Goal: Information Seeking & Learning: Learn about a topic

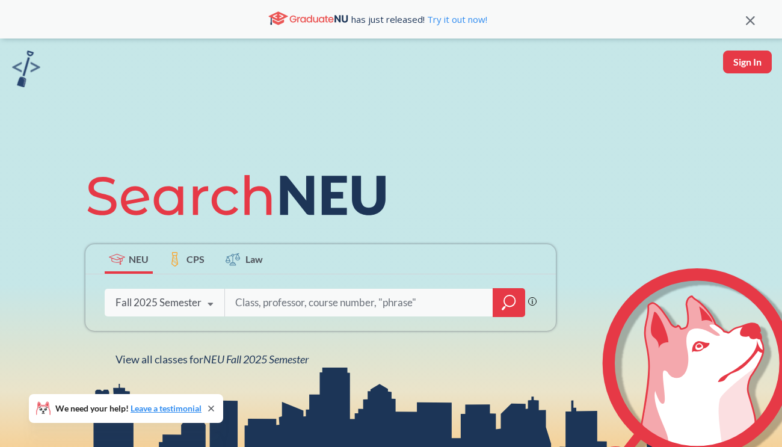
click at [254, 304] on input "search" at bounding box center [359, 302] width 250 height 25
type input "bio"
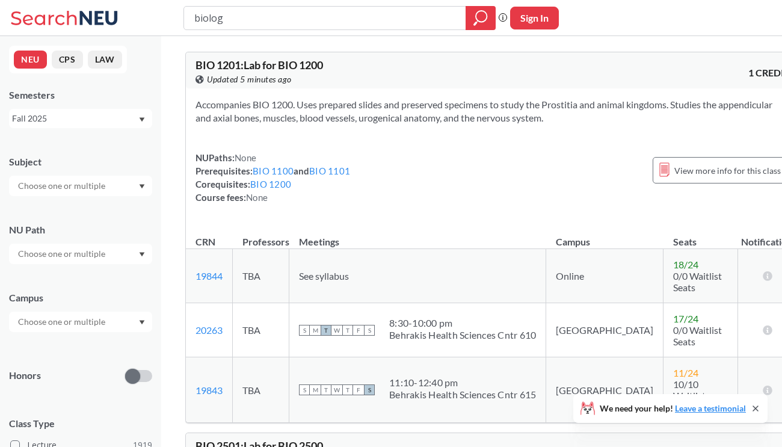
type input "biology"
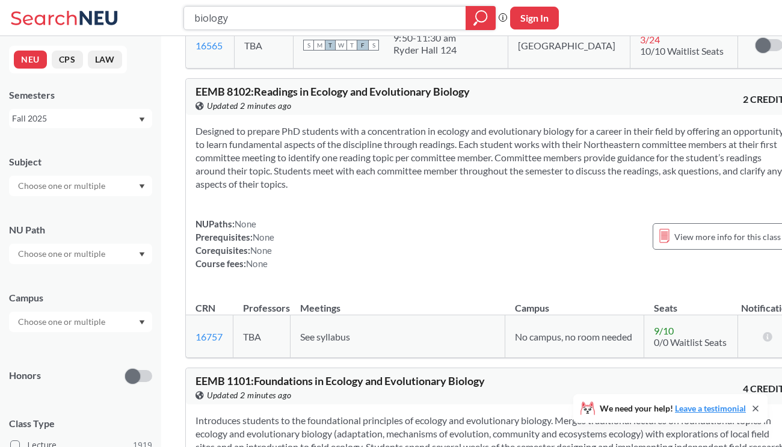
scroll to position [7308, 0]
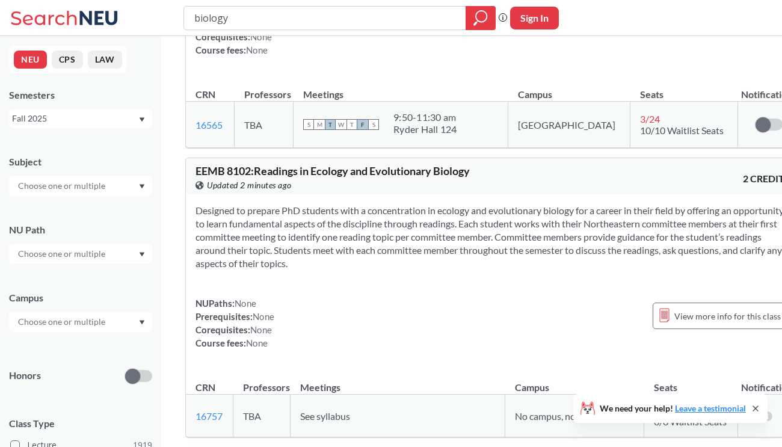
click at [96, 184] on input "text" at bounding box center [62, 186] width 101 height 14
click at [73, 245] on p "Biology" at bounding box center [84, 251] width 136 height 12
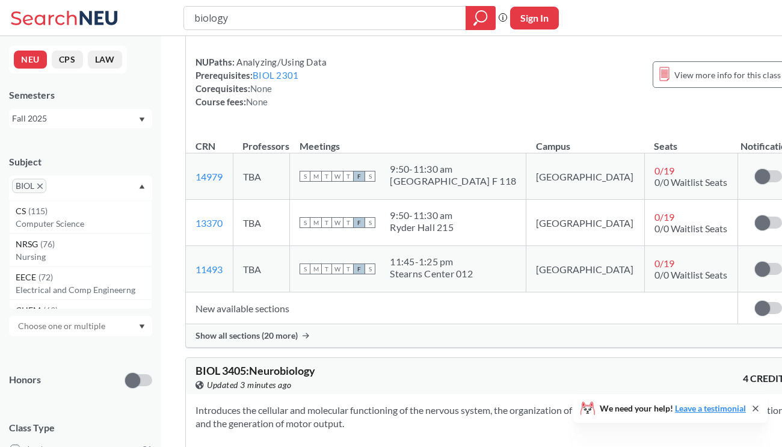
scroll to position [9124, 0]
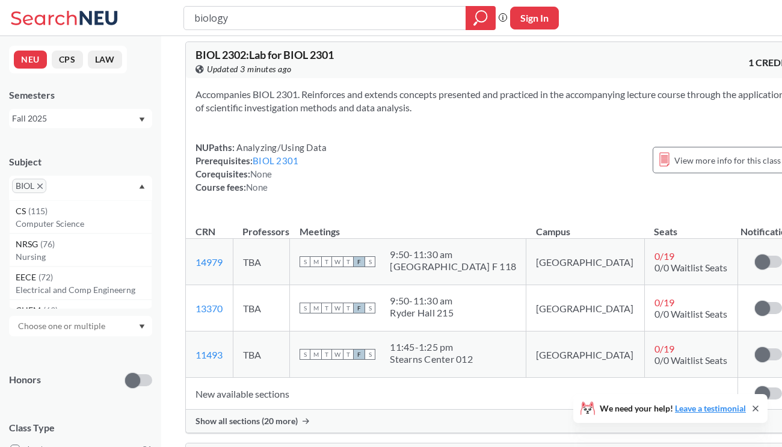
click at [39, 186] on icon "X to remove pill" at bounding box center [39, 185] width 5 height 5
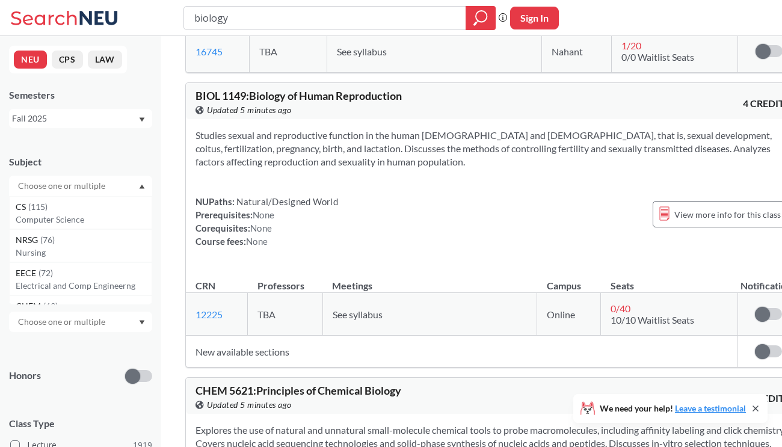
scroll to position [9124, 0]
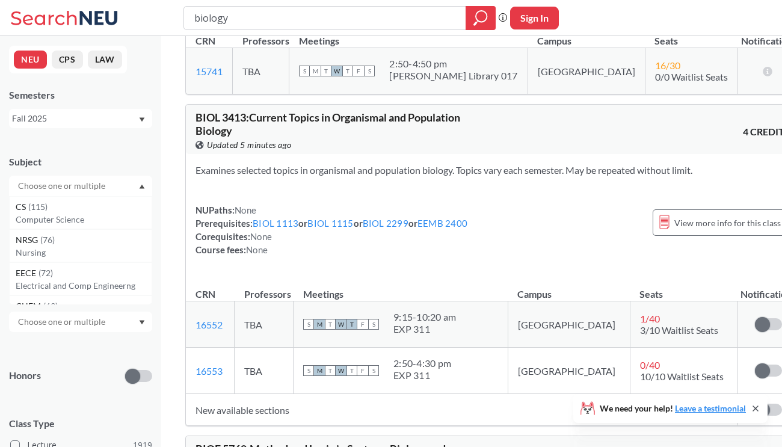
click at [58, 187] on input "text" at bounding box center [62, 186] width 101 height 14
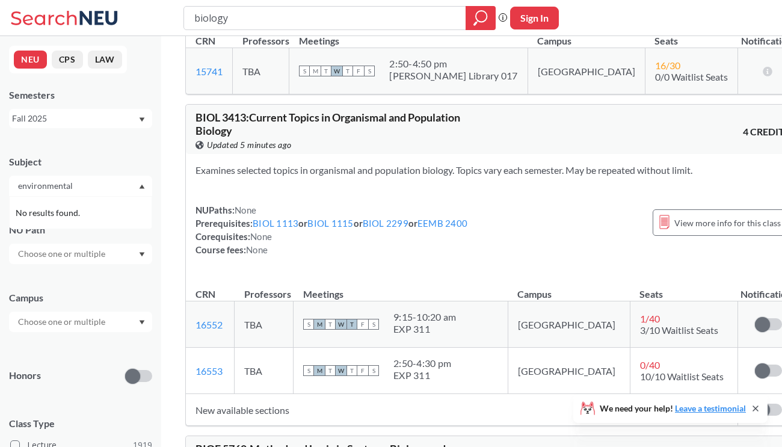
type input "environmental"
click at [78, 188] on input "environmental" at bounding box center [62, 186] width 101 height 14
click at [73, 214] on span "No results found." at bounding box center [49, 212] width 67 height 13
drag, startPoint x: 83, startPoint y: 189, endPoint x: -4, endPoint y: 188, distance: 87.2
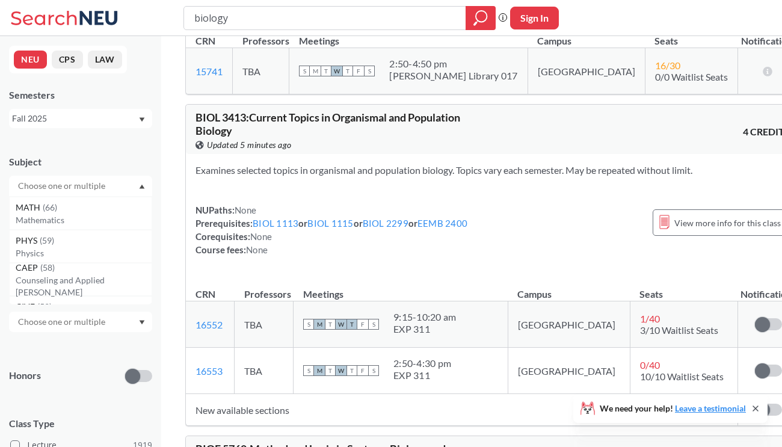
scroll to position [162, 0]
click at [31, 219] on p "Mathematics" at bounding box center [84, 223] width 136 height 12
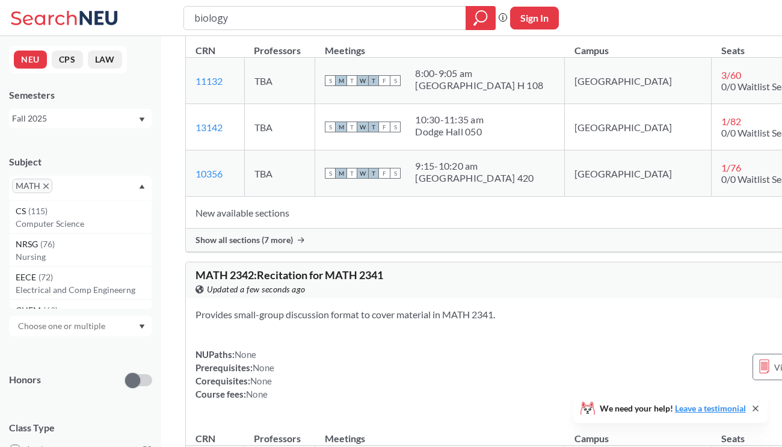
scroll to position [6004, 0]
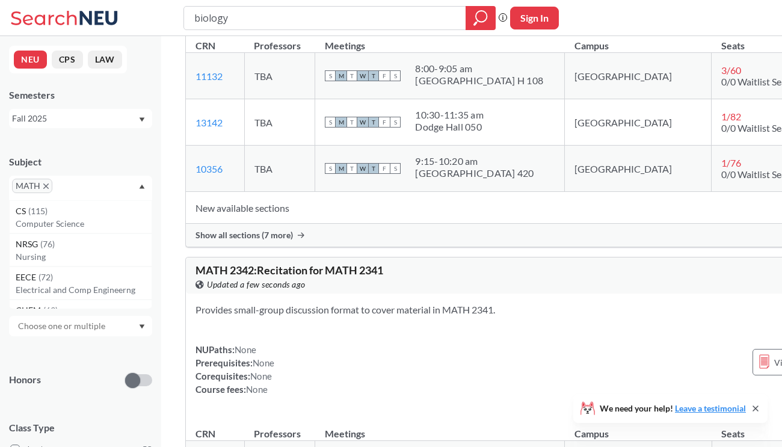
click at [44, 187] on icon "X to remove pill" at bounding box center [45, 185] width 5 height 5
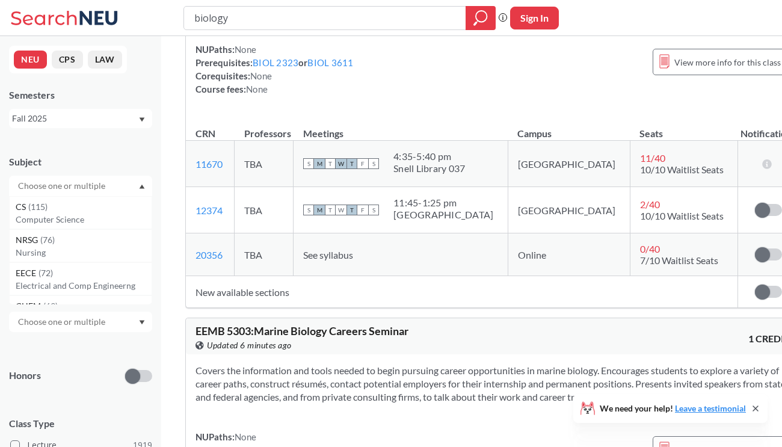
click at [44, 187] on input "text" at bounding box center [62, 186] width 101 height 14
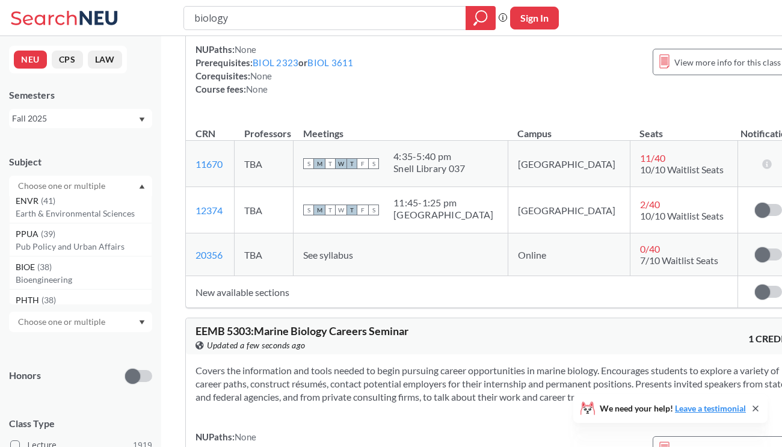
scroll to position [671, 0]
click at [70, 214] on p "Earth & Environmental Sciences" at bounding box center [84, 210] width 136 height 12
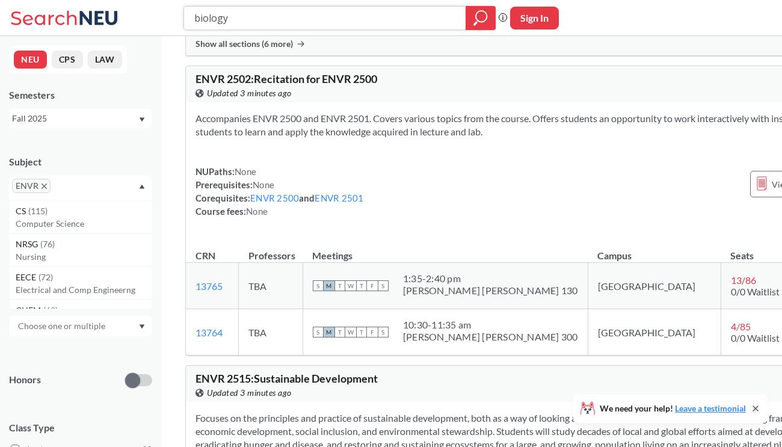
scroll to position [4160, 0]
click at [42, 184] on icon "X to remove pill" at bounding box center [44, 185] width 5 height 5
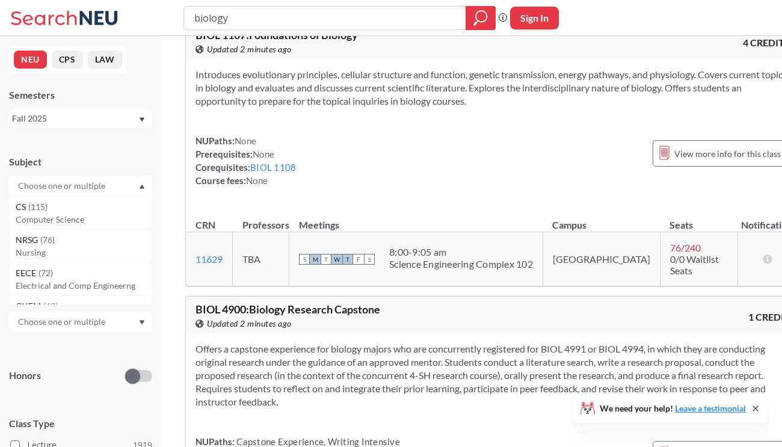
scroll to position [4160, 0]
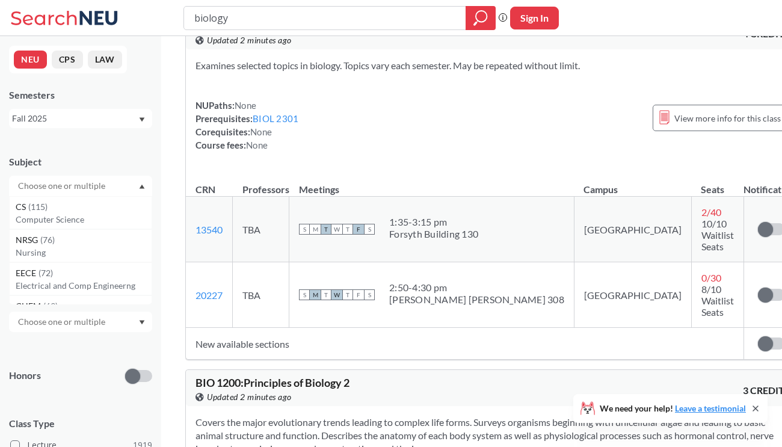
click at [44, 190] on input "text" at bounding box center [62, 186] width 101 height 14
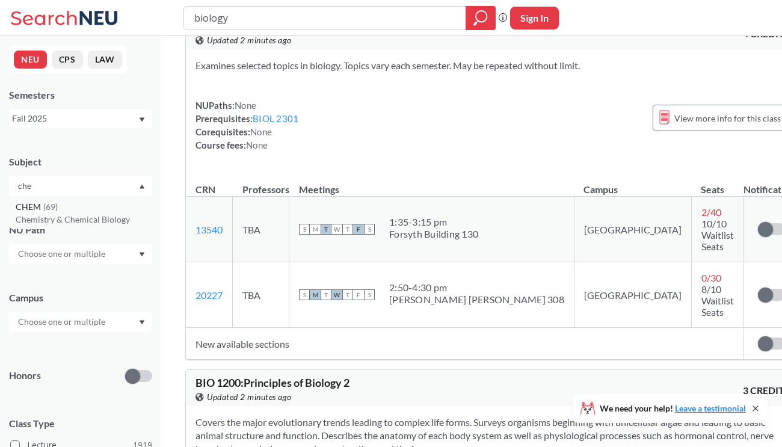
type input "che"
click at [45, 217] on p "Chemistry & Chemical Biology" at bounding box center [84, 220] width 136 height 12
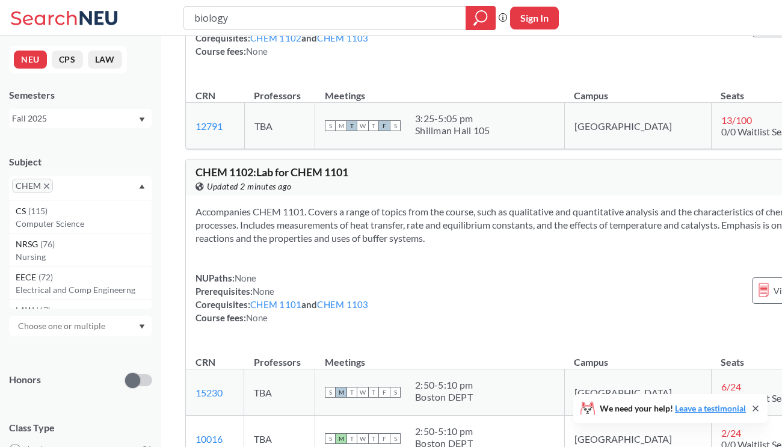
scroll to position [750, 0]
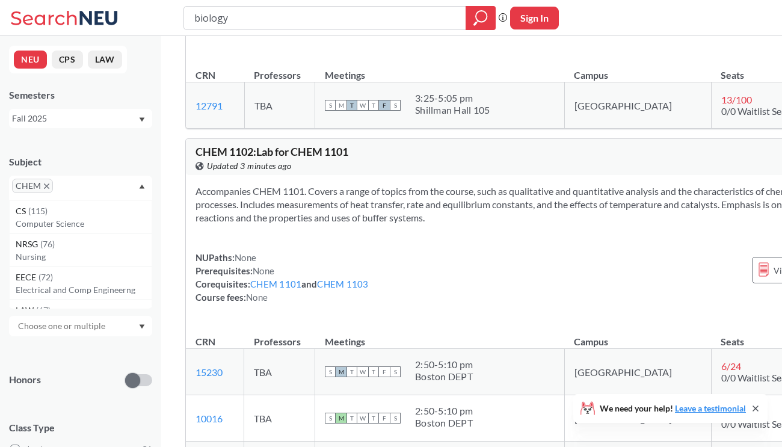
click at [47, 183] on icon "X to remove pill" at bounding box center [46, 185] width 5 height 5
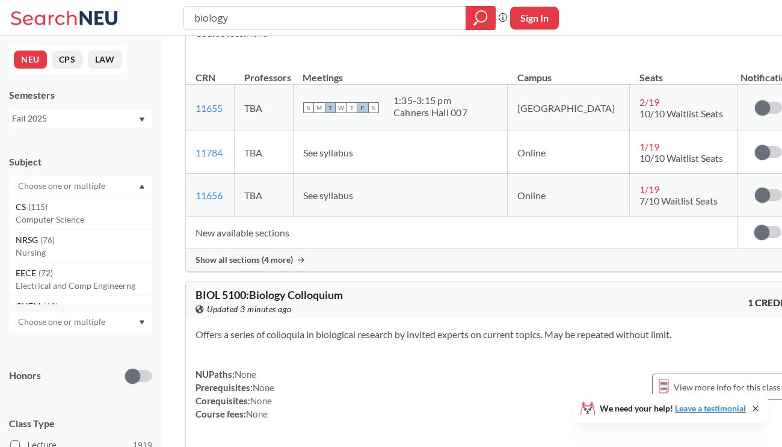
click at [45, 188] on input "text" at bounding box center [62, 186] width 101 height 14
type input "Bio"
click at [29, 218] on p "Biology" at bounding box center [84, 220] width 136 height 12
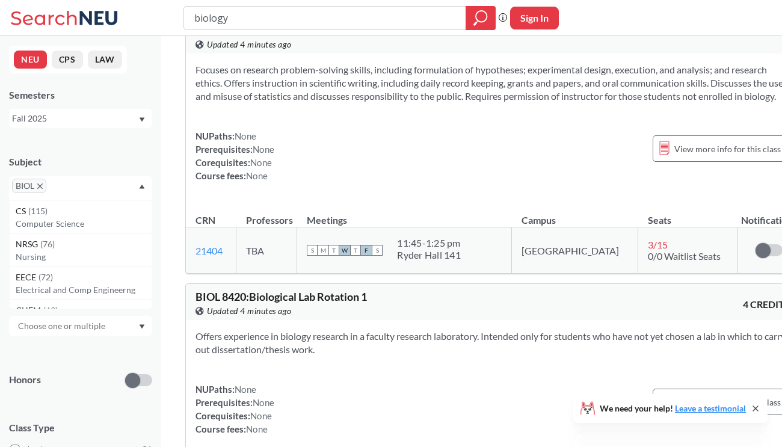
scroll to position [14955, 0]
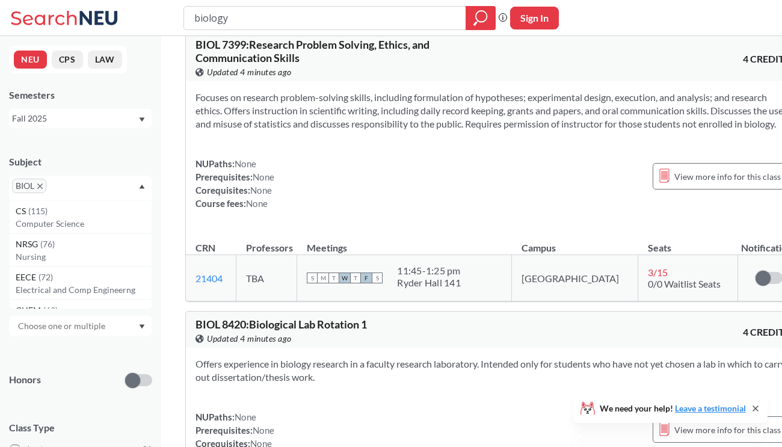
click at [41, 186] on icon "X to remove pill" at bounding box center [39, 185] width 5 height 5
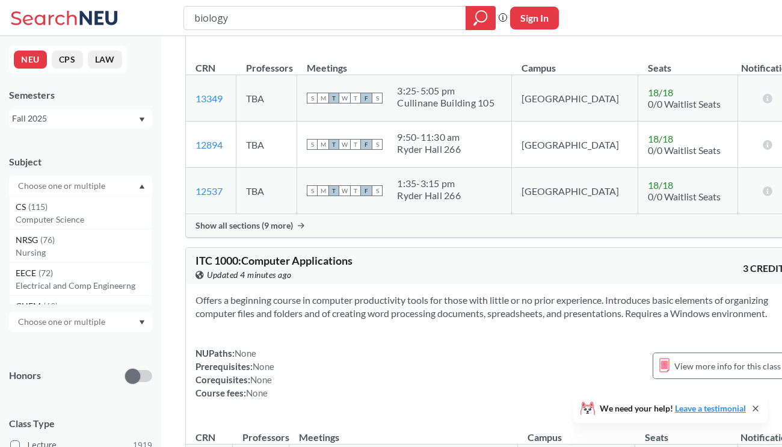
scroll to position [14955, 0]
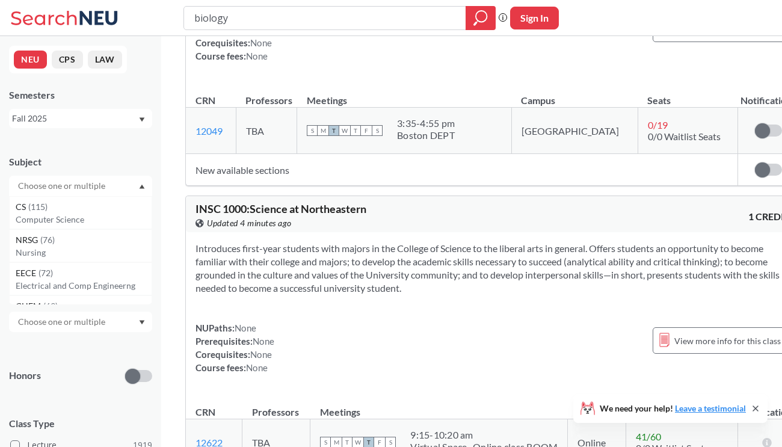
click at [41, 186] on input "text" at bounding box center [62, 186] width 101 height 14
type input "I"
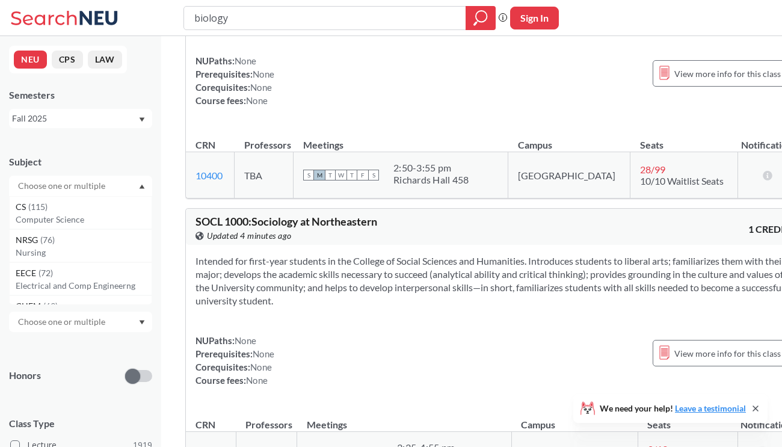
scroll to position [14627, 0]
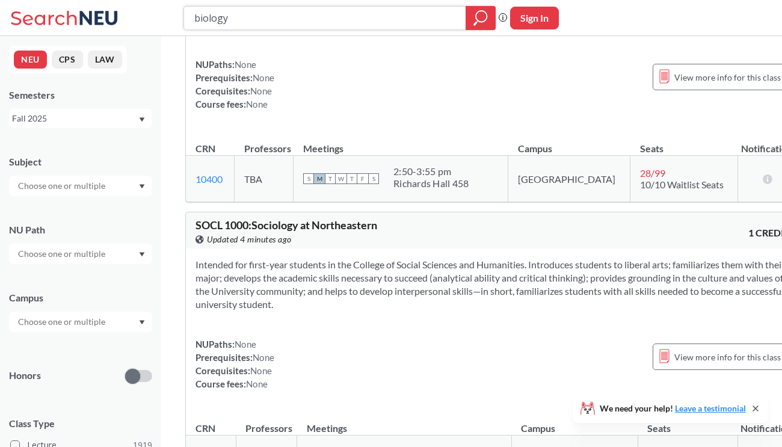
drag, startPoint x: 234, startPoint y: 17, endPoint x: 185, endPoint y: 17, distance: 49.3
click at [185, 17] on div "biology" at bounding box center [339, 18] width 312 height 24
type input "introduction to science"
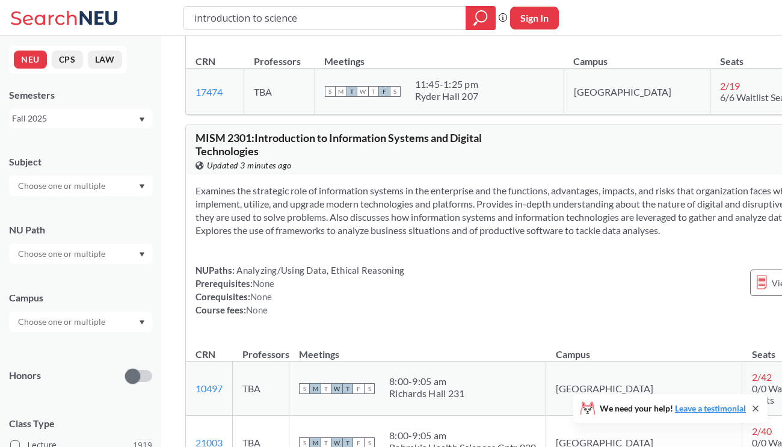
scroll to position [40725, 0]
